Goal: Task Accomplishment & Management: Use online tool/utility

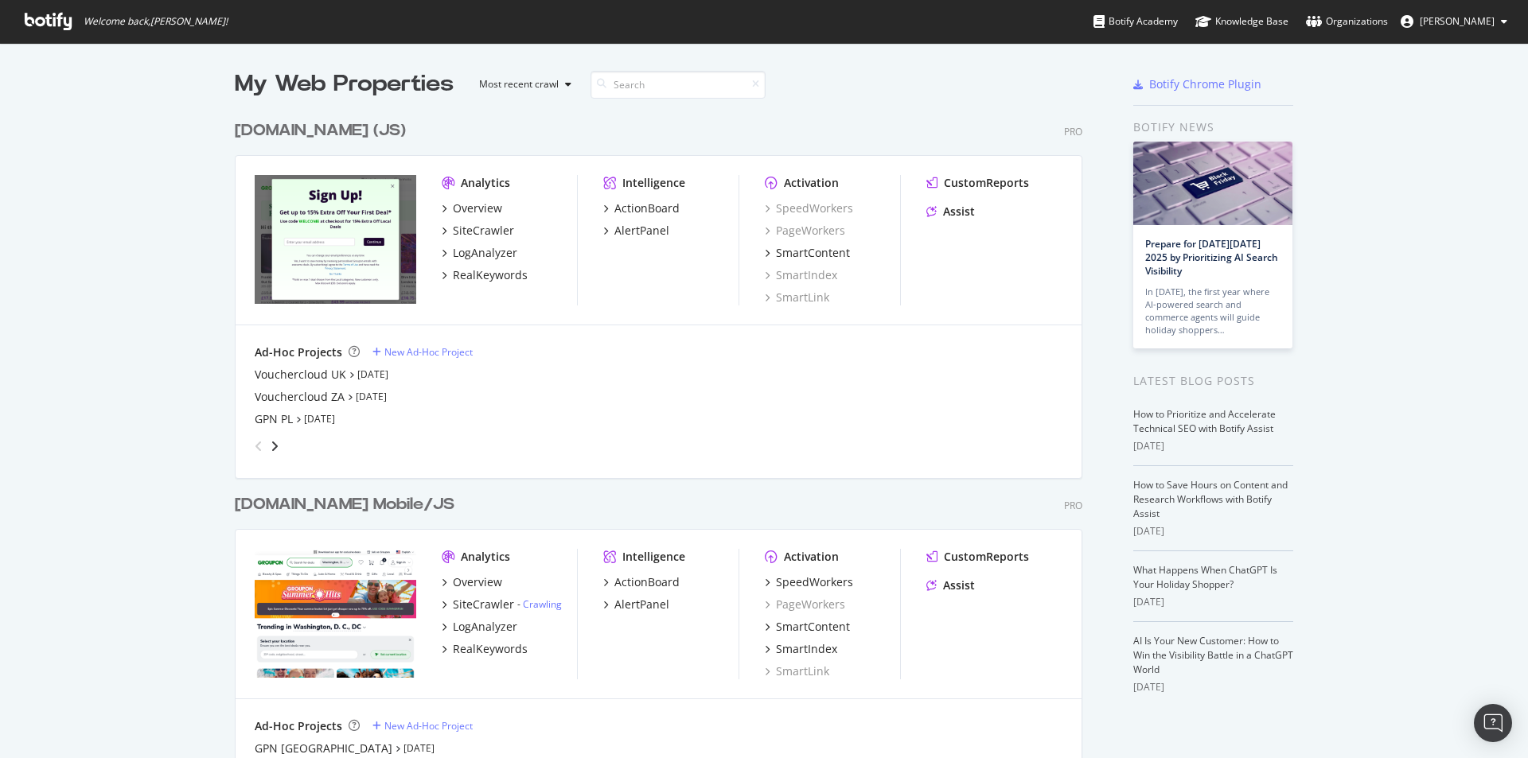
scroll to position [3280, 848]
click at [313, 380] on div "Vouchercloud UK" at bounding box center [300, 375] width 91 height 16
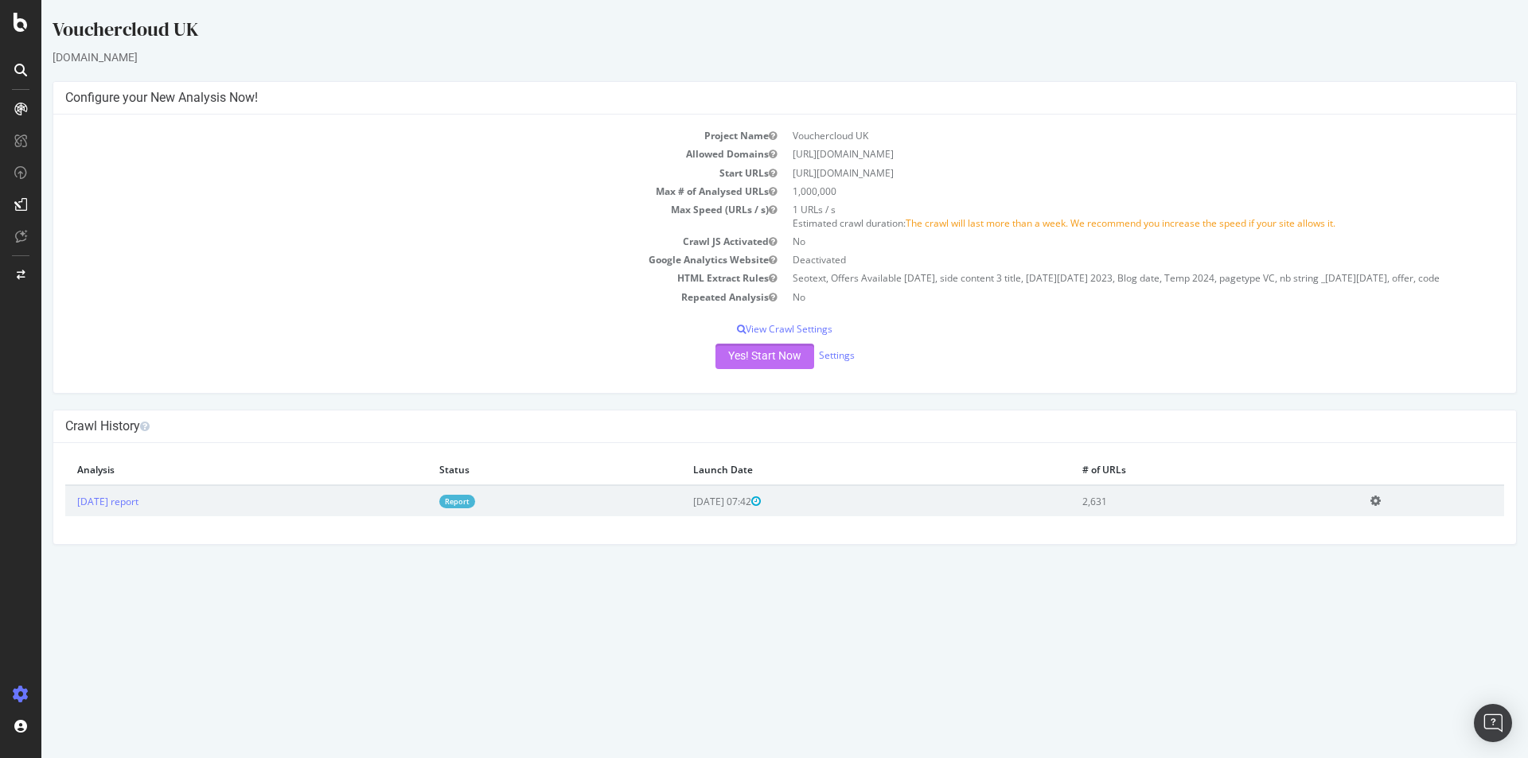
click at [744, 361] on button "Yes! Start Now" at bounding box center [764, 356] width 99 height 25
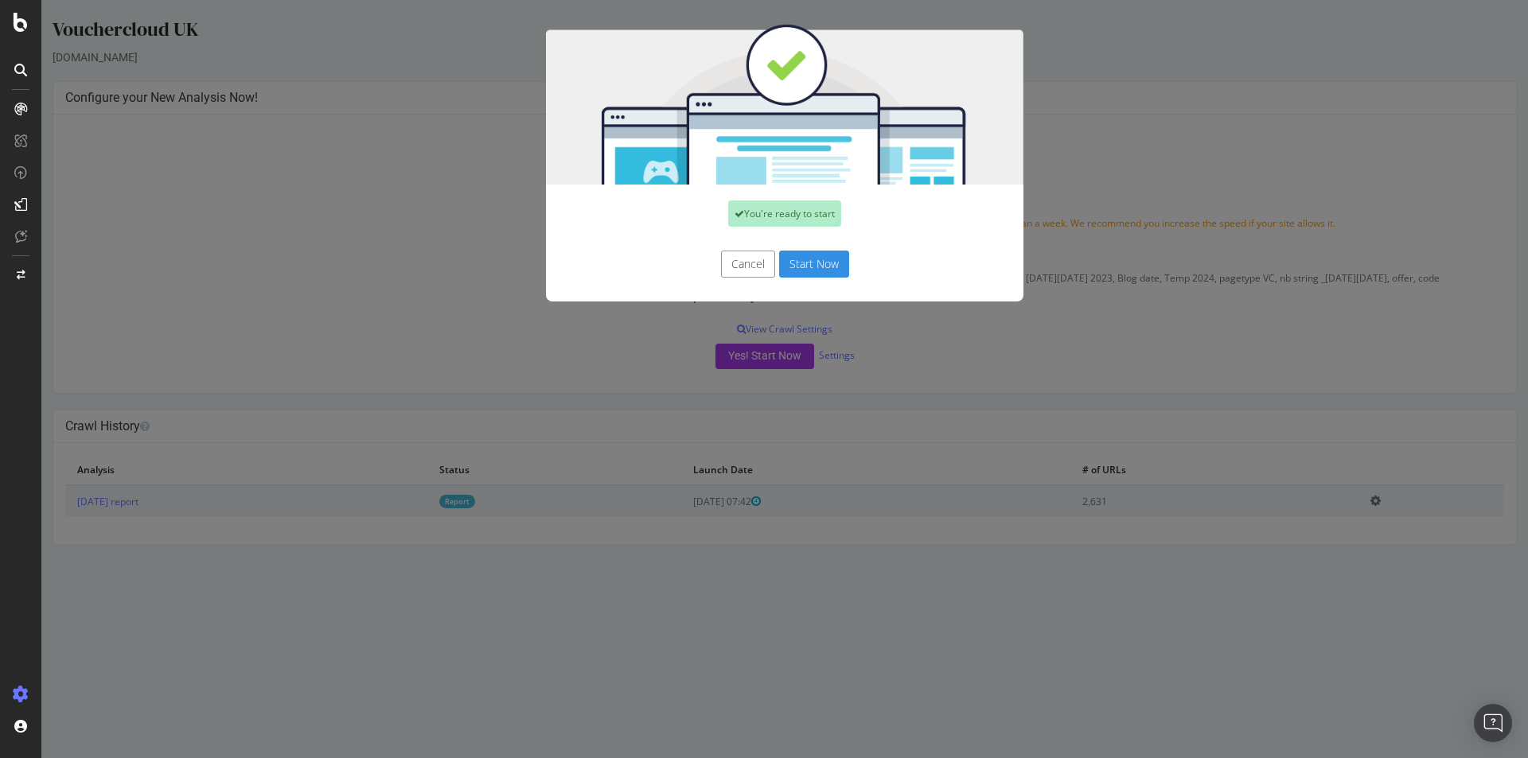
click at [822, 254] on button "Start Now" at bounding box center [814, 264] width 70 height 27
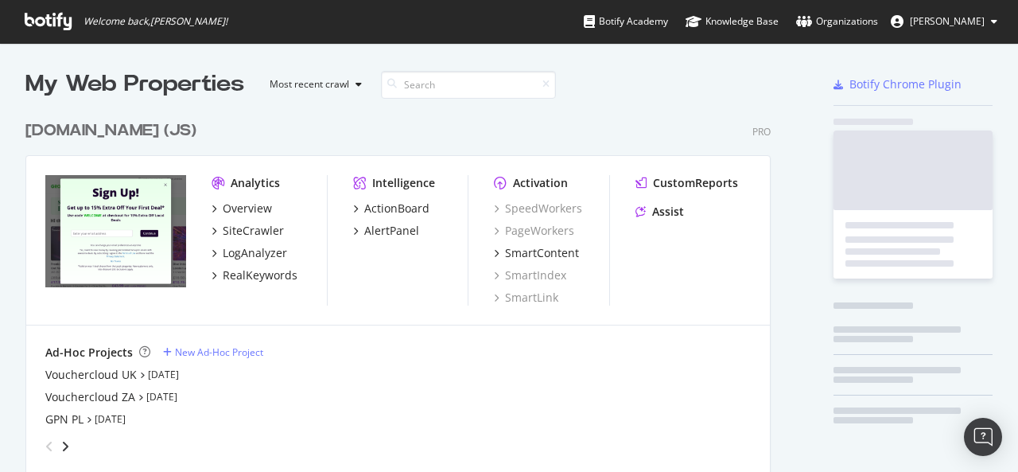
scroll to position [3279, 745]
